Goal: Task Accomplishment & Management: Manage account settings

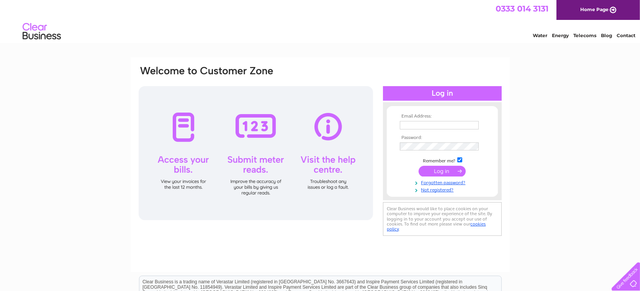
type input "[EMAIL_ADDRESS][DOMAIN_NAME]"
click at [454, 172] on input "submit" at bounding box center [442, 171] width 47 height 11
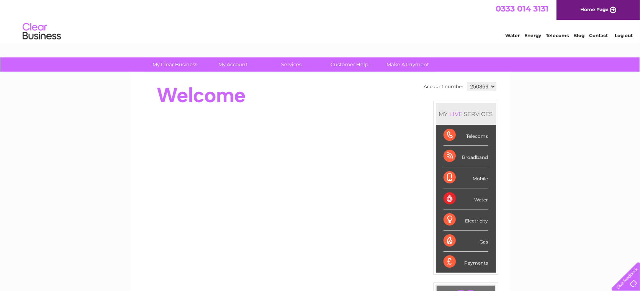
click at [482, 138] on div "Telecoms" at bounding box center [466, 135] width 45 height 21
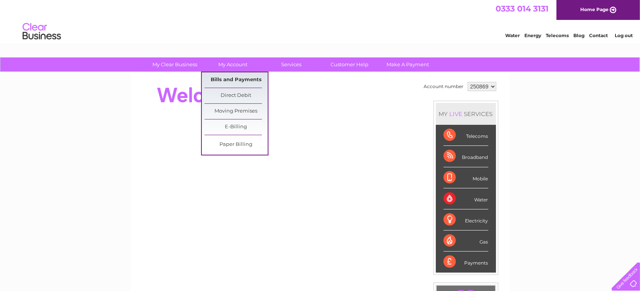
click at [225, 78] on link "Bills and Payments" at bounding box center [236, 79] width 63 height 15
click at [232, 77] on link "Bills and Payments" at bounding box center [236, 79] width 63 height 15
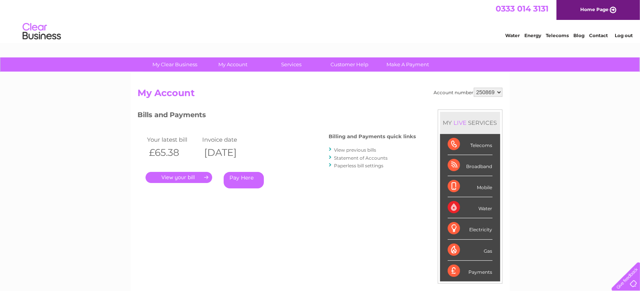
click at [185, 176] on link "." at bounding box center [179, 177] width 67 height 11
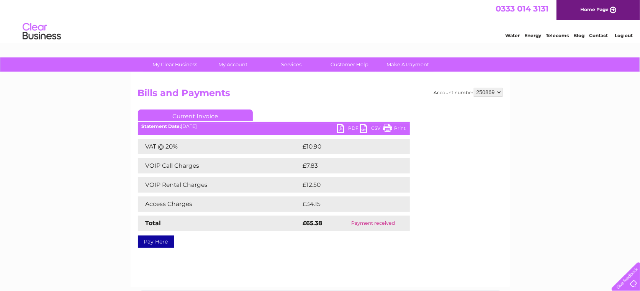
click at [339, 126] on link "PDF" at bounding box center [348, 129] width 23 height 11
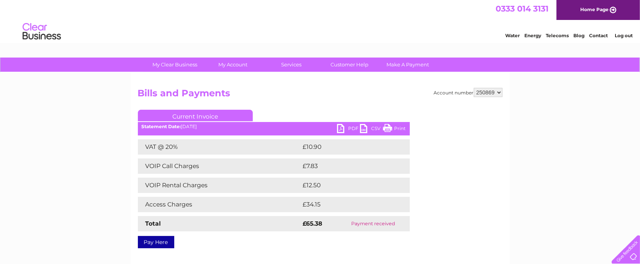
click at [497, 90] on select "250869 250871" at bounding box center [488, 92] width 29 height 9
select select "250871"
click at [474, 88] on select "250869 250871" at bounding box center [488, 92] width 29 height 9
click at [345, 125] on link "PDF" at bounding box center [348, 129] width 23 height 11
click at [386, 128] on link "Print" at bounding box center [394, 129] width 23 height 11
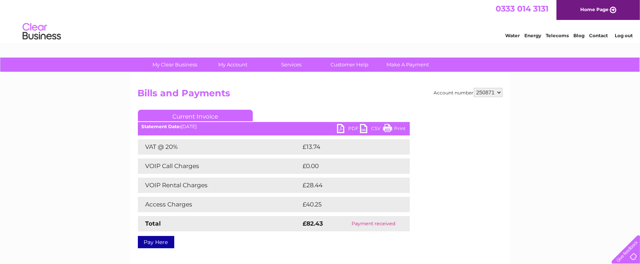
click at [498, 91] on select "250869 250871" at bounding box center [488, 92] width 29 height 9
select select "250869"
click at [474, 88] on select "250869 250871" at bounding box center [488, 92] width 29 height 9
click at [387, 127] on link "Print" at bounding box center [394, 129] width 23 height 11
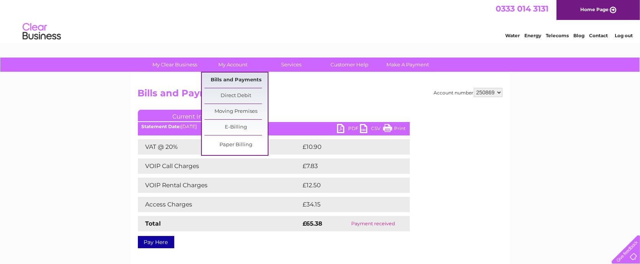
click at [225, 77] on link "Bills and Payments" at bounding box center [236, 79] width 63 height 15
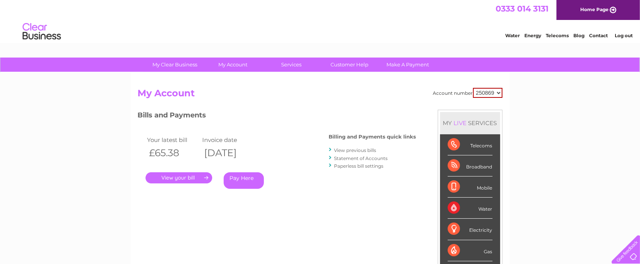
click at [357, 149] on link "View previous bills" at bounding box center [355, 150] width 42 height 6
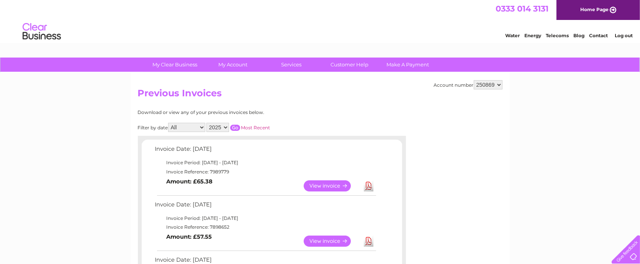
click at [340, 239] on link "View" at bounding box center [332, 240] width 56 height 11
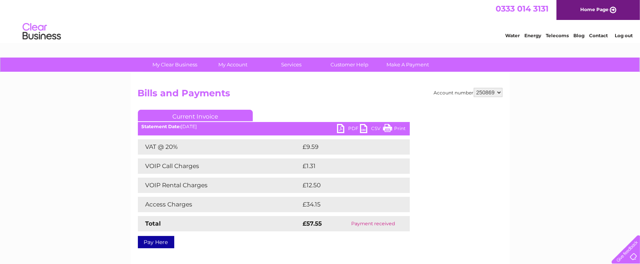
click at [341, 127] on link "PDF" at bounding box center [348, 129] width 23 height 11
click at [634, 258] on div at bounding box center [634, 258] width 0 height 0
click at [387, 127] on link "Print" at bounding box center [394, 129] width 23 height 11
click at [497, 90] on select "250869 250871" at bounding box center [488, 92] width 29 height 9
select select "250871"
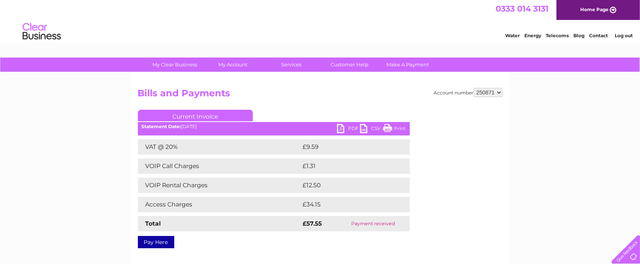
click at [474, 88] on select "250869 250871" at bounding box center [488, 92] width 29 height 9
click at [341, 127] on link "PDF" at bounding box center [348, 129] width 23 height 11
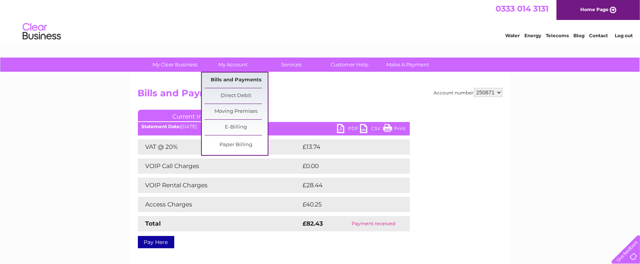
click at [230, 78] on link "Bills and Payments" at bounding box center [236, 79] width 63 height 15
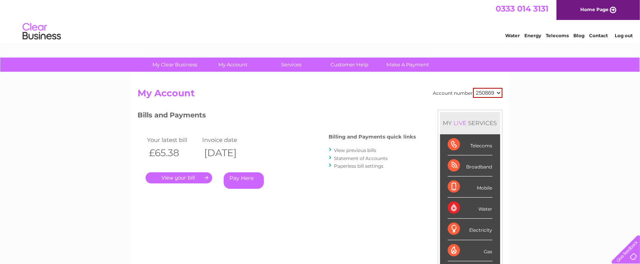
click at [355, 150] on link "View previous bills" at bounding box center [355, 150] width 42 height 6
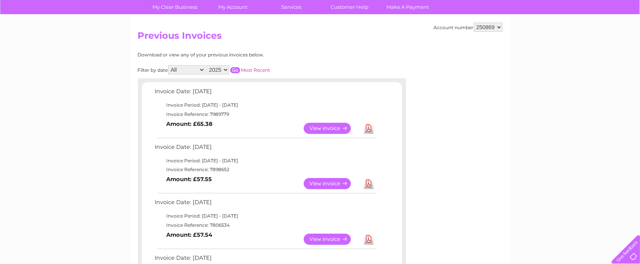
scroll to position [77, 0]
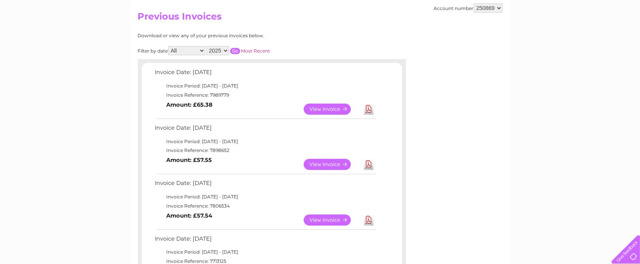
click at [328, 216] on link "View" at bounding box center [332, 219] width 56 height 11
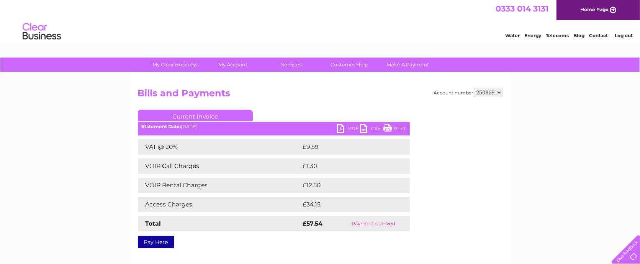
click at [387, 128] on link "Print" at bounding box center [394, 129] width 23 height 11
click at [498, 89] on select "250869 250871" at bounding box center [488, 92] width 29 height 9
select select "250871"
click at [474, 88] on select "250869 250871" at bounding box center [488, 92] width 29 height 9
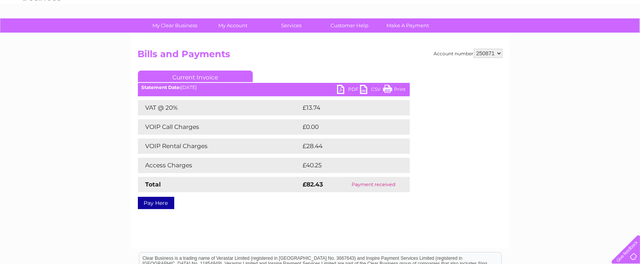
scroll to position [37, 0]
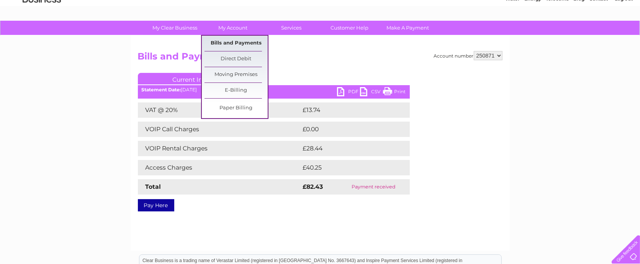
click at [234, 38] on link "Bills and Payments" at bounding box center [236, 43] width 63 height 15
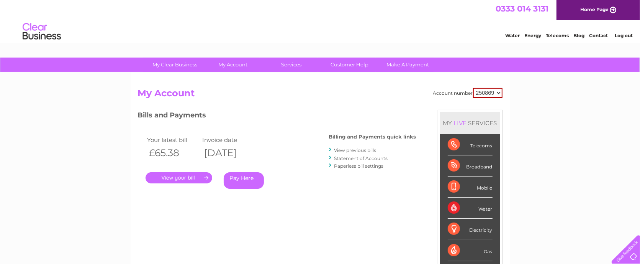
click at [497, 92] on select "250869 250871" at bounding box center [487, 93] width 29 height 10
select select "250871"
click at [473, 88] on select "250869 250871" at bounding box center [487, 93] width 29 height 10
click at [350, 148] on link "View previous bills" at bounding box center [355, 150] width 42 height 6
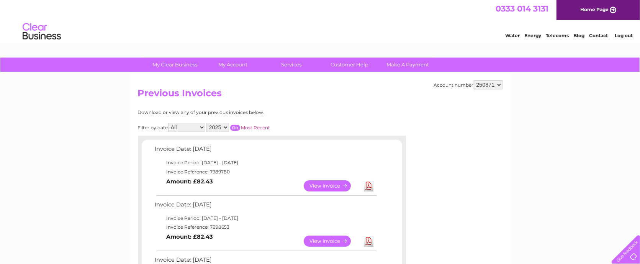
click at [324, 239] on link "View" at bounding box center [332, 240] width 56 height 11
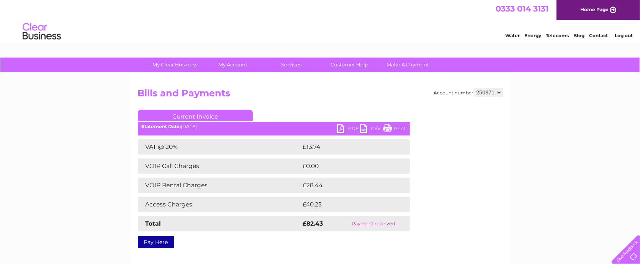
click at [387, 126] on link "Print" at bounding box center [394, 129] width 23 height 11
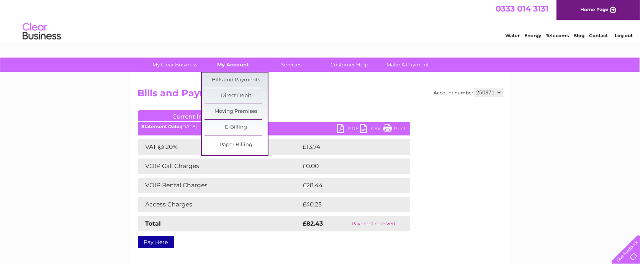
click at [234, 62] on link "My Account" at bounding box center [232, 64] width 63 height 14
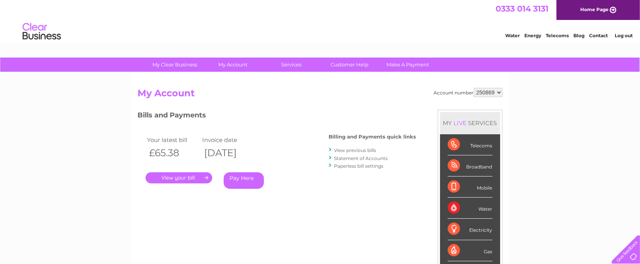
click at [497, 90] on select "250869 250871" at bounding box center [488, 92] width 29 height 9
select select "250871"
click at [474, 88] on select "250869 250871" at bounding box center [488, 92] width 29 height 9
click at [348, 150] on link "View previous bills" at bounding box center [355, 150] width 42 height 6
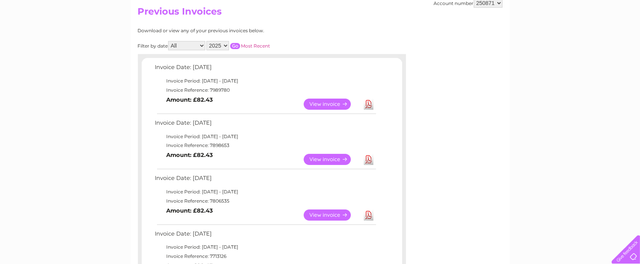
scroll to position [79, 0]
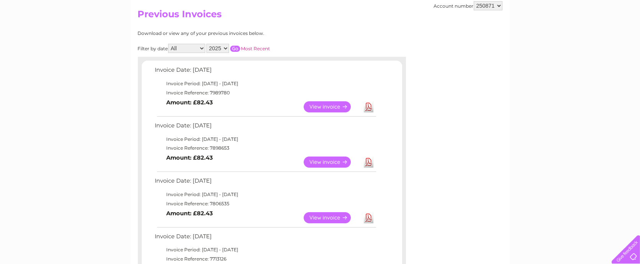
click at [324, 215] on link "View" at bounding box center [332, 217] width 56 height 11
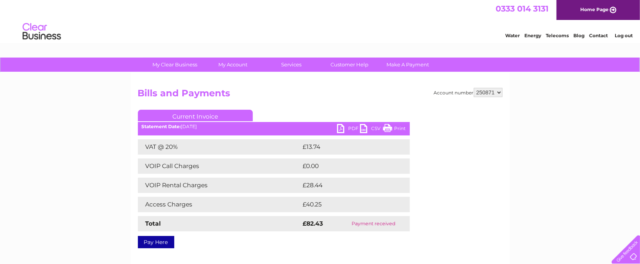
click at [389, 128] on link "Print" at bounding box center [394, 129] width 23 height 11
